Goal: Information Seeking & Learning: Understand process/instructions

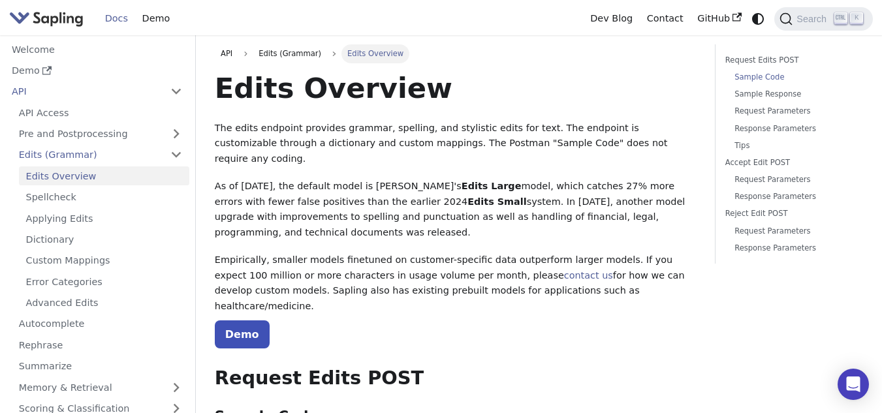
click at [756, 71] on link "Sample Code" at bounding box center [793, 77] width 119 height 12
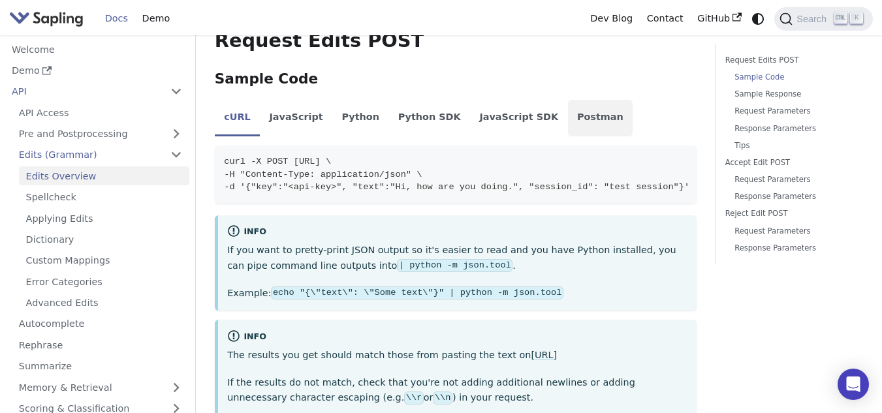
click at [568, 100] on li "Postman" at bounding box center [600, 118] width 65 height 37
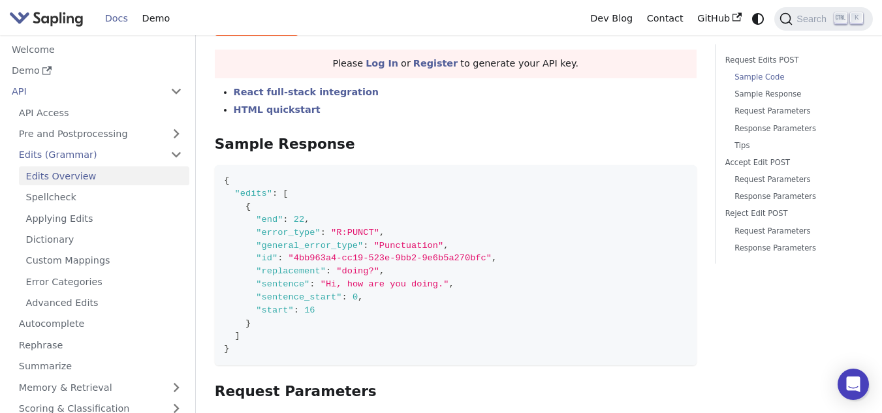
scroll to position [207, 0]
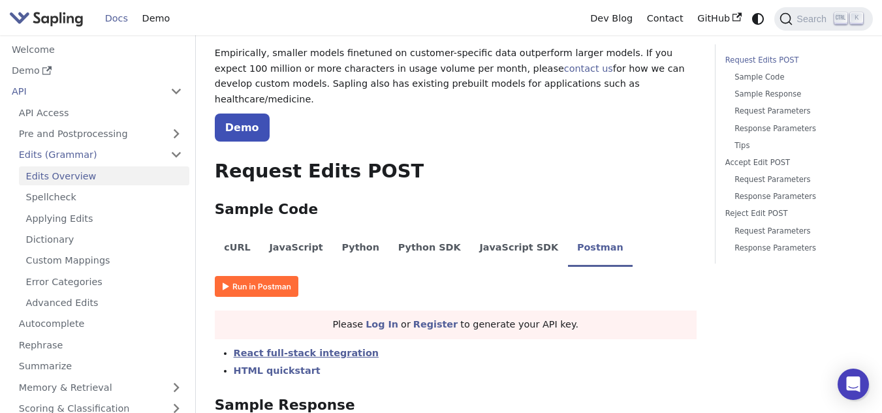
click at [294, 348] on link "React full-stack integration" at bounding box center [306, 353] width 145 height 10
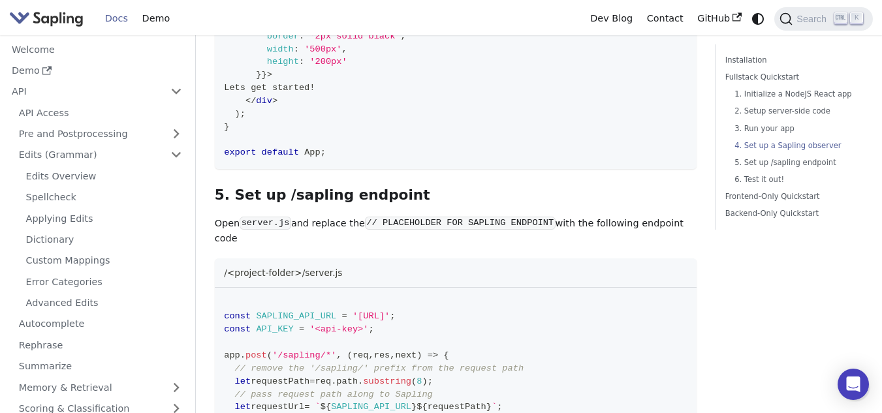
scroll to position [1472, 0]
